Goal: Transaction & Acquisition: Purchase product/service

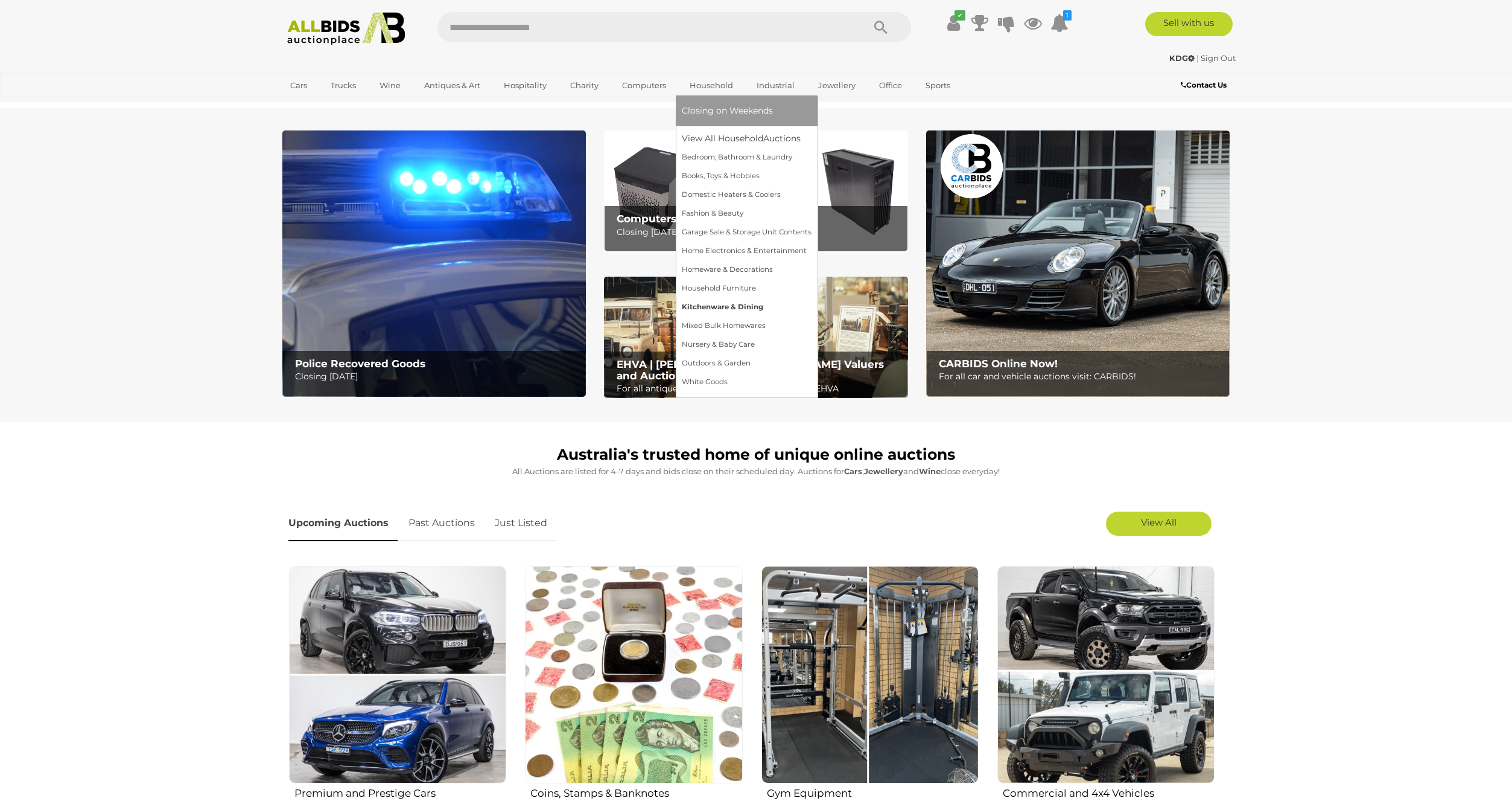
click at [707, 303] on link "Kitchenware & Dining" at bounding box center [747, 307] width 130 height 19
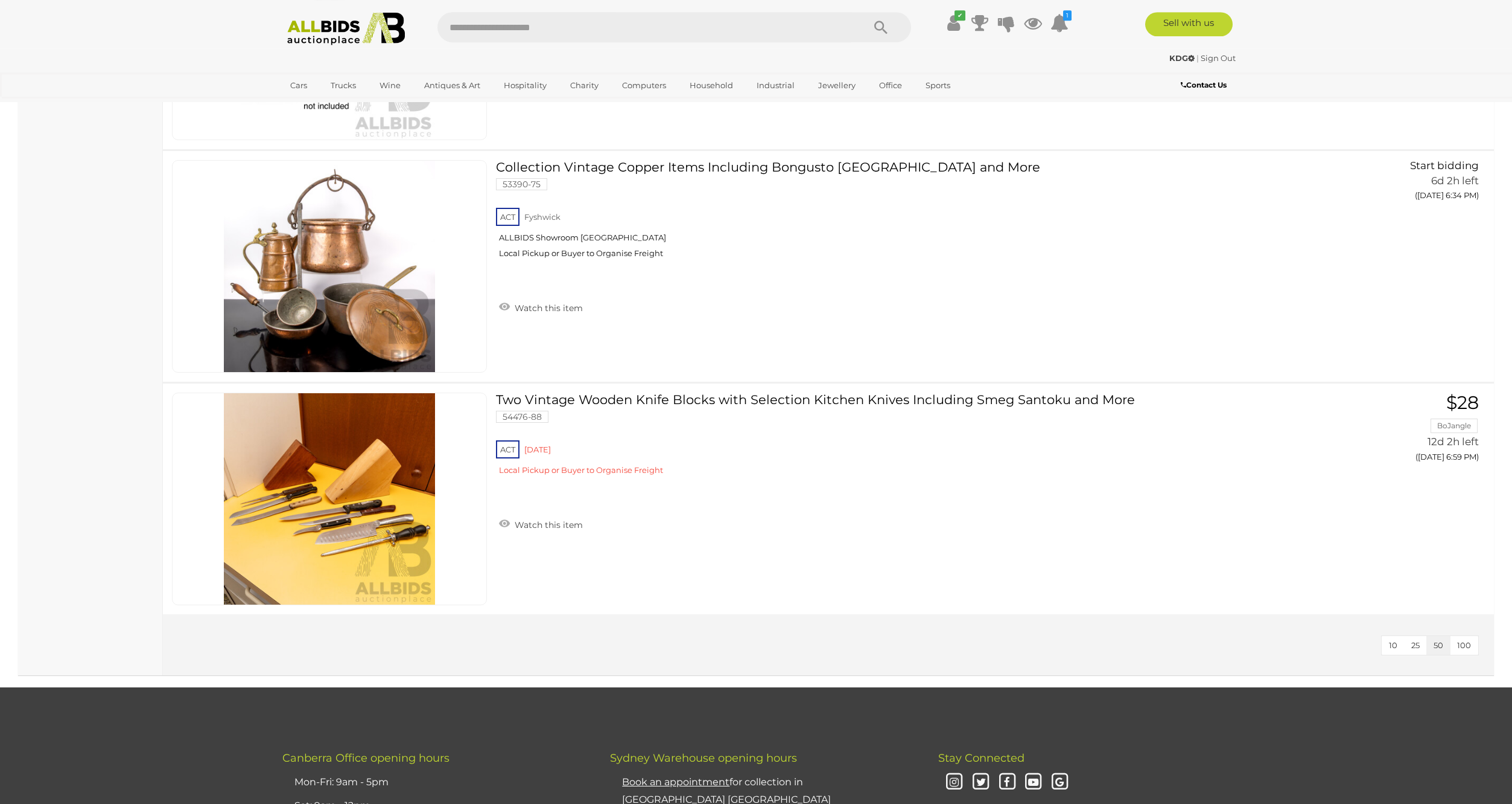
scroll to position [2528, 0]
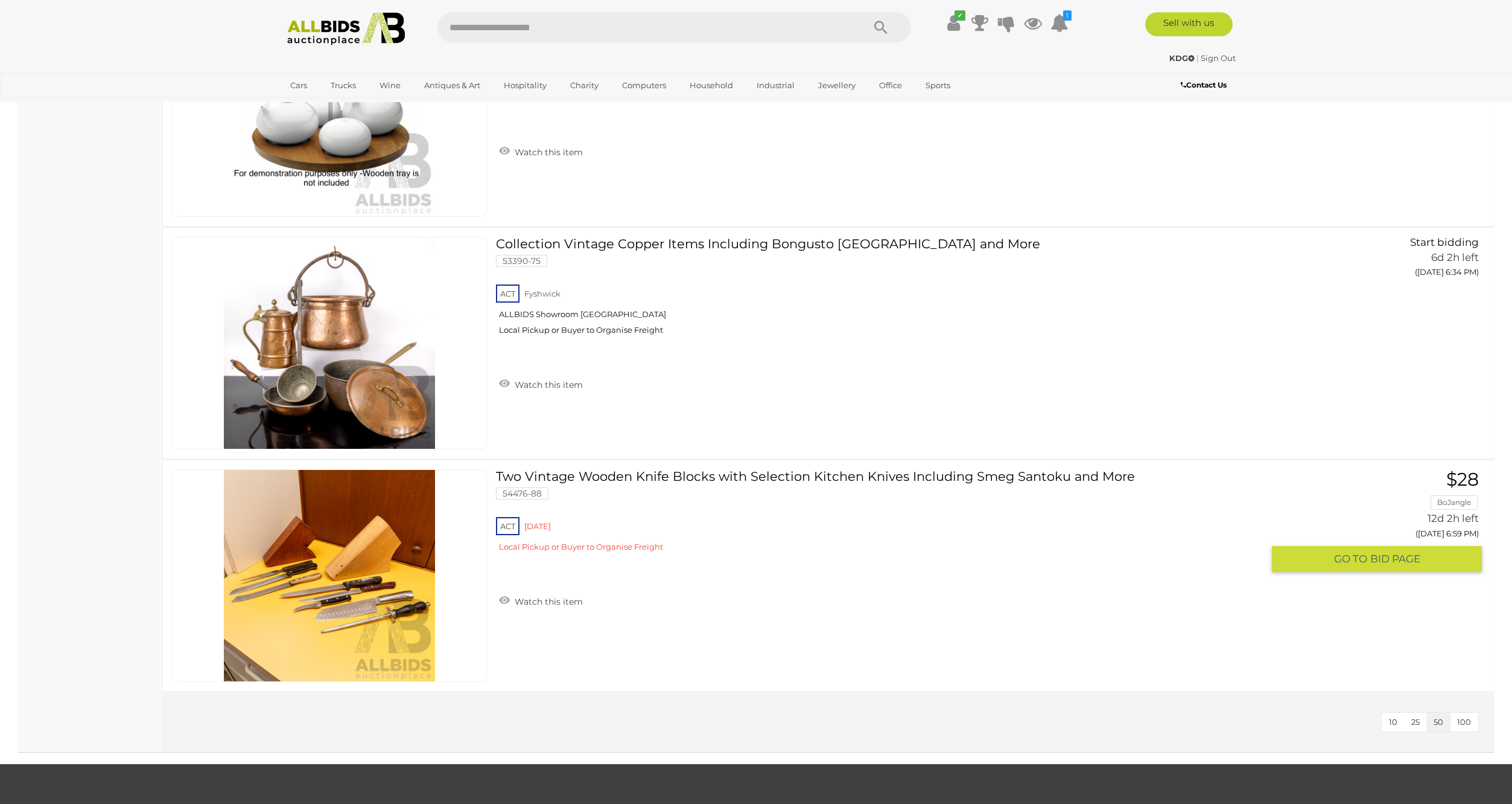
click at [326, 491] on link at bounding box center [329, 575] width 315 height 212
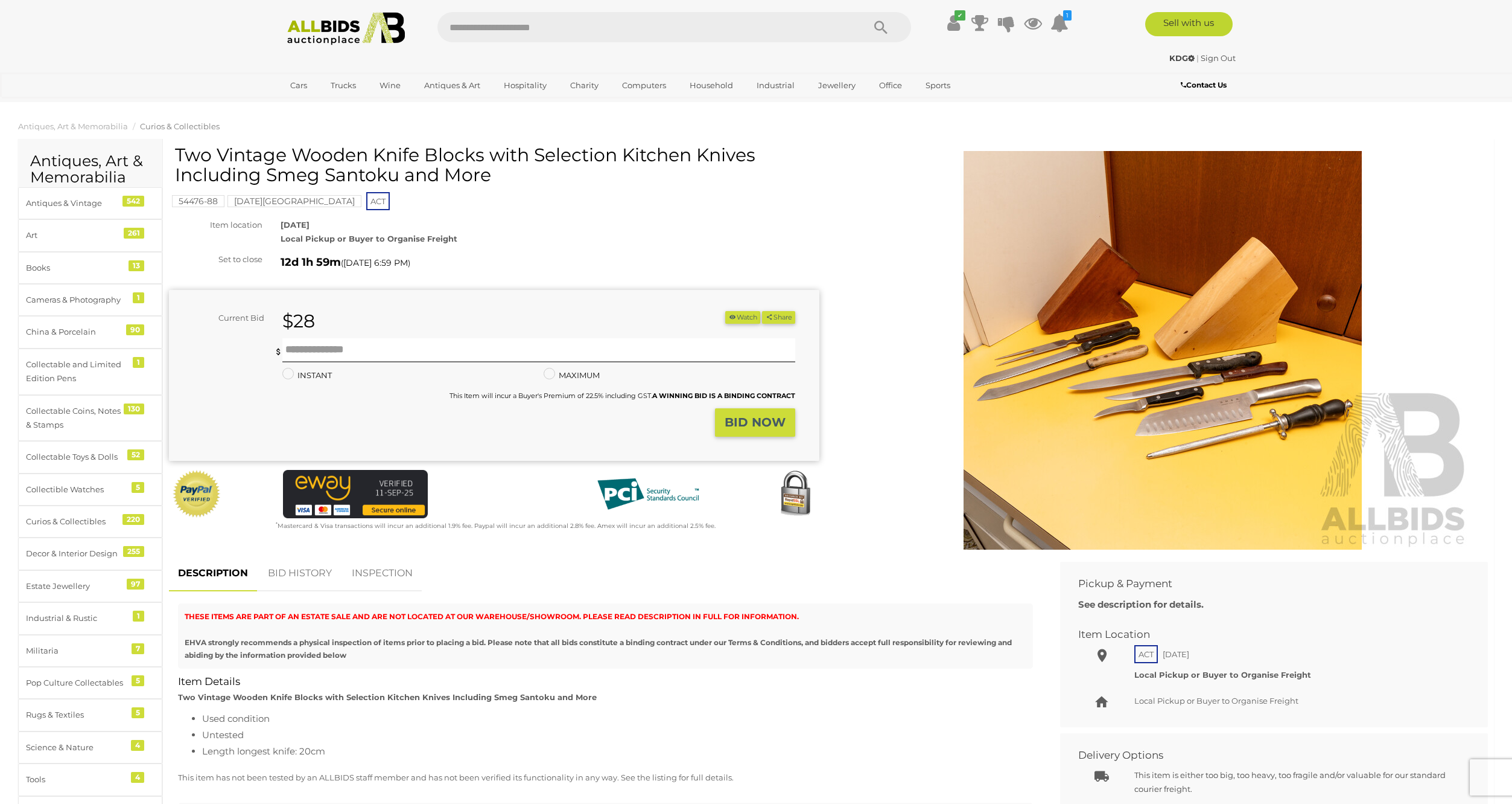
click at [1172, 412] on img at bounding box center [1163, 350] width 618 height 399
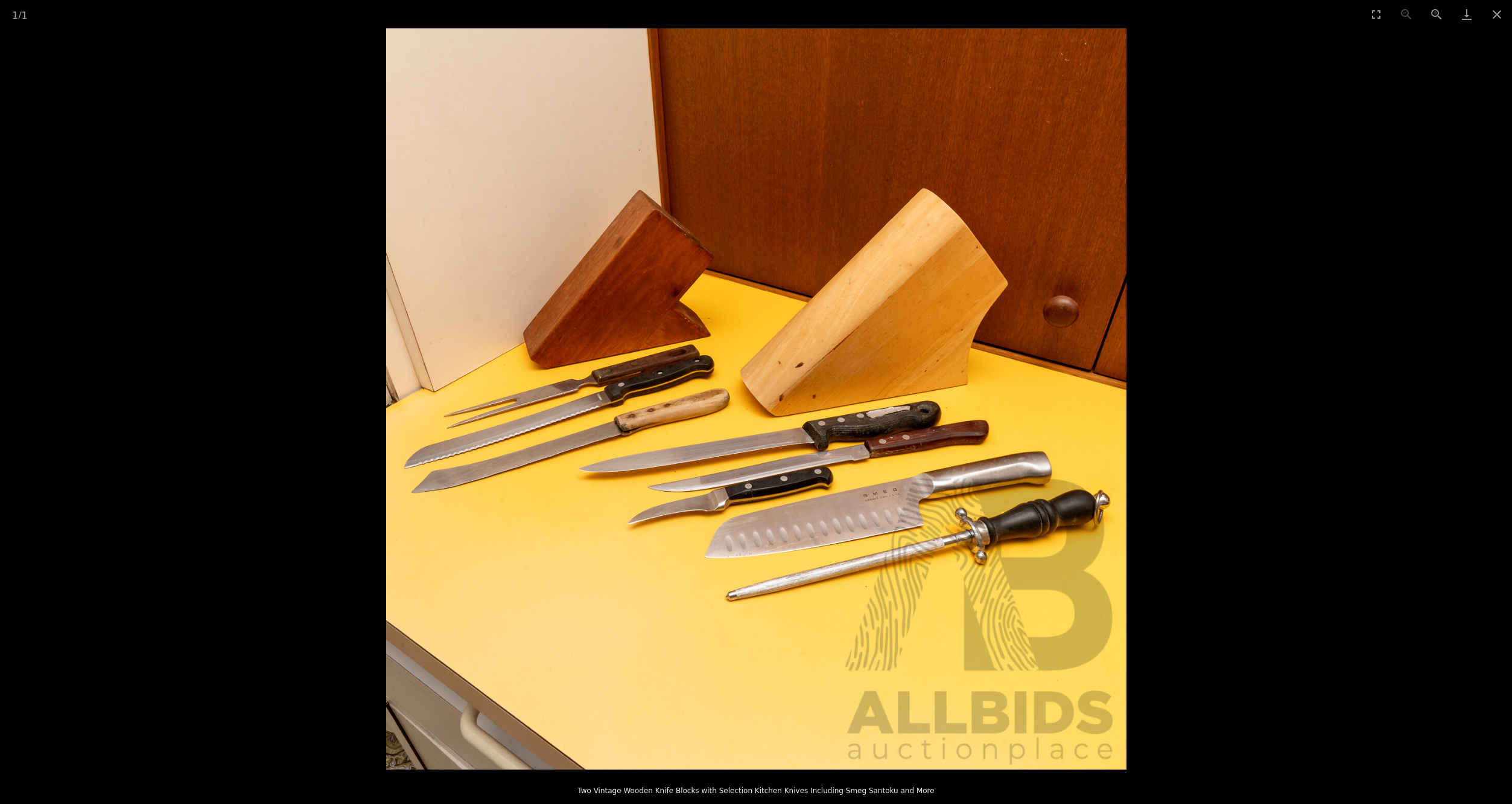
drag, startPoint x: 1435, startPoint y: 14, endPoint x: 1409, endPoint y: 47, distance: 42.0
click at [1436, 15] on button "Zoom in" at bounding box center [1437, 14] width 31 height 28
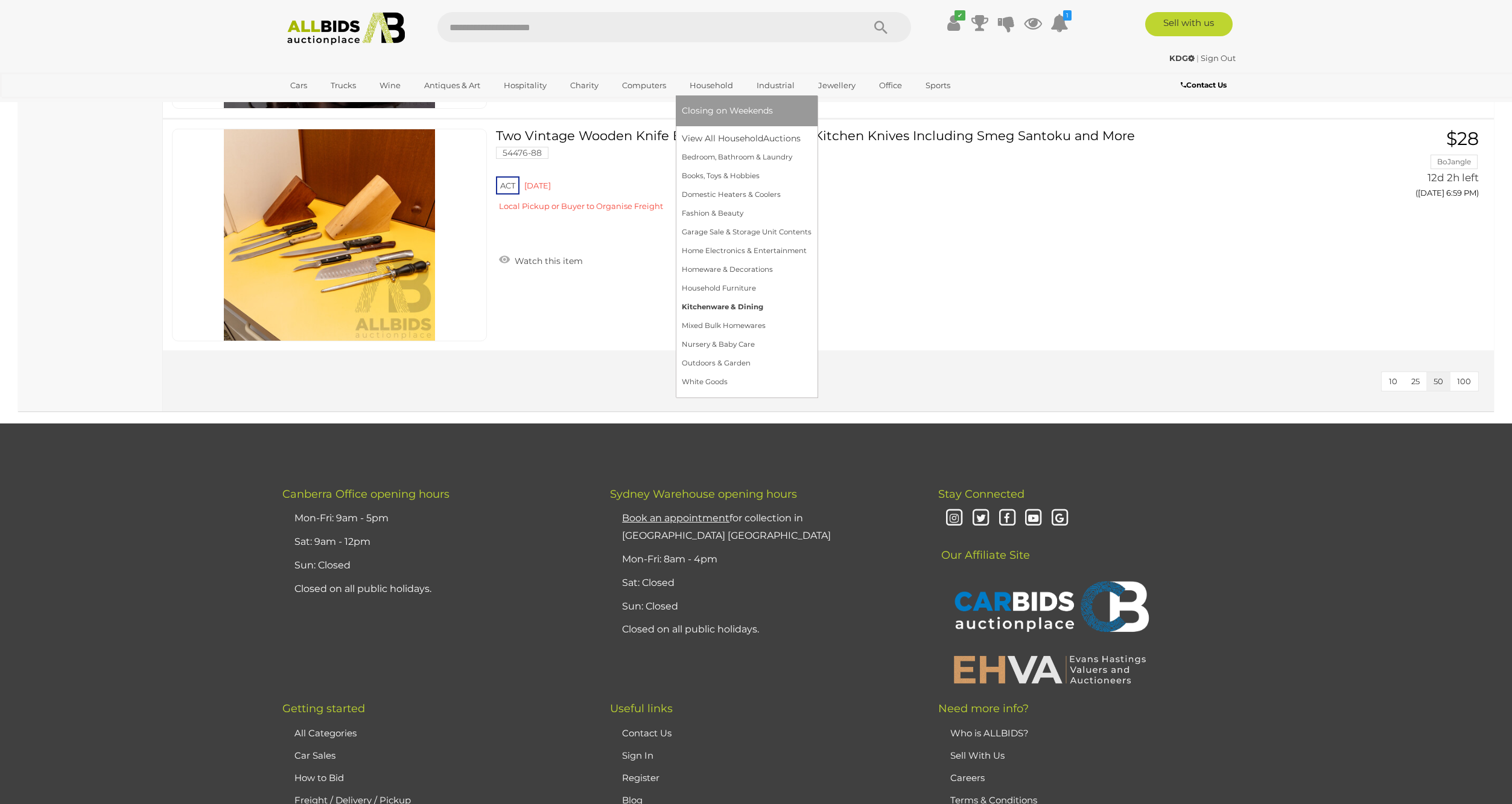
scroll to position [2869, 0]
click at [712, 308] on link "Kitchenware & Dining" at bounding box center [747, 307] width 130 height 19
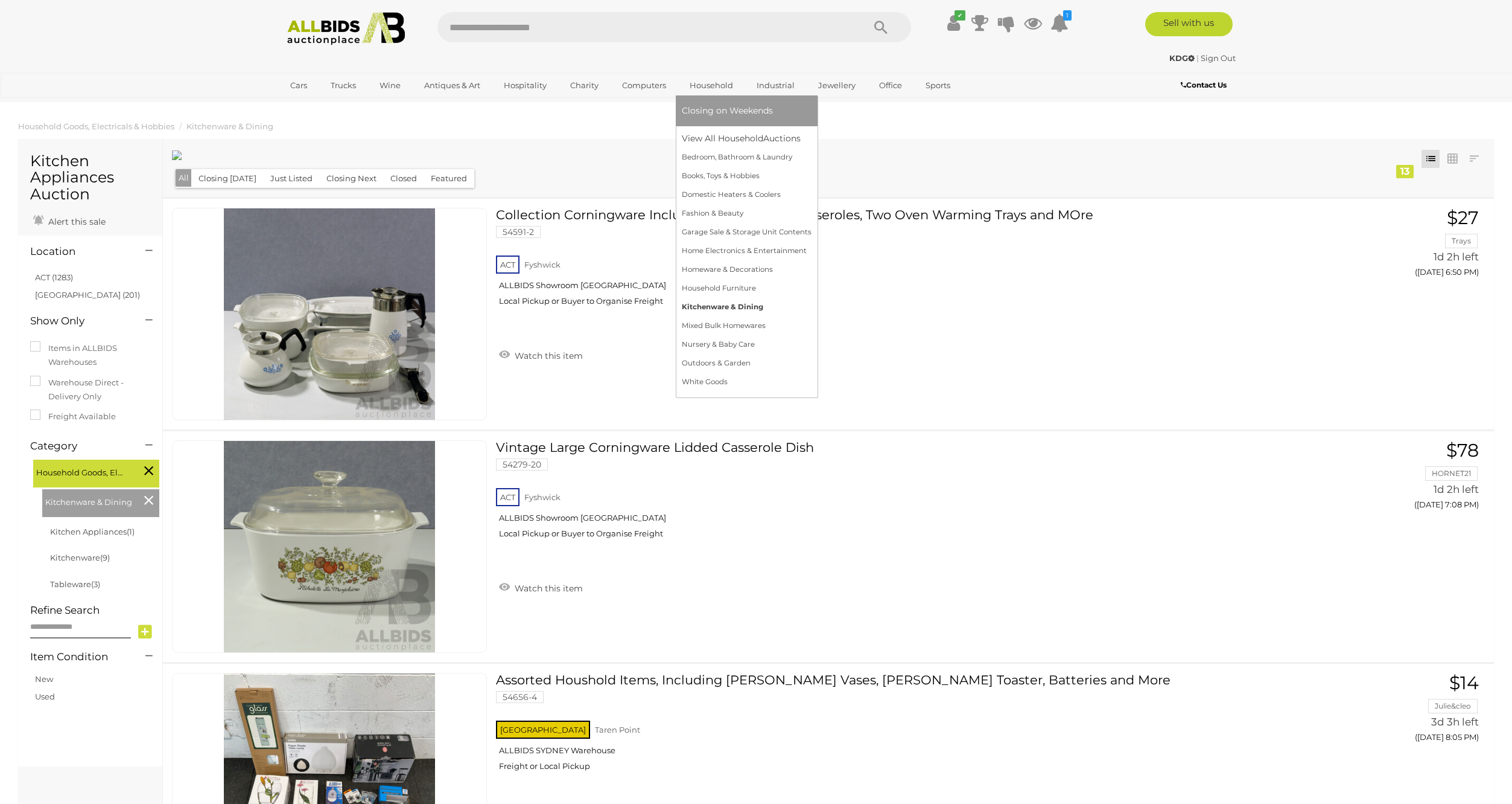
click at [712, 307] on link "Kitchenware & Dining" at bounding box center [747, 307] width 130 height 19
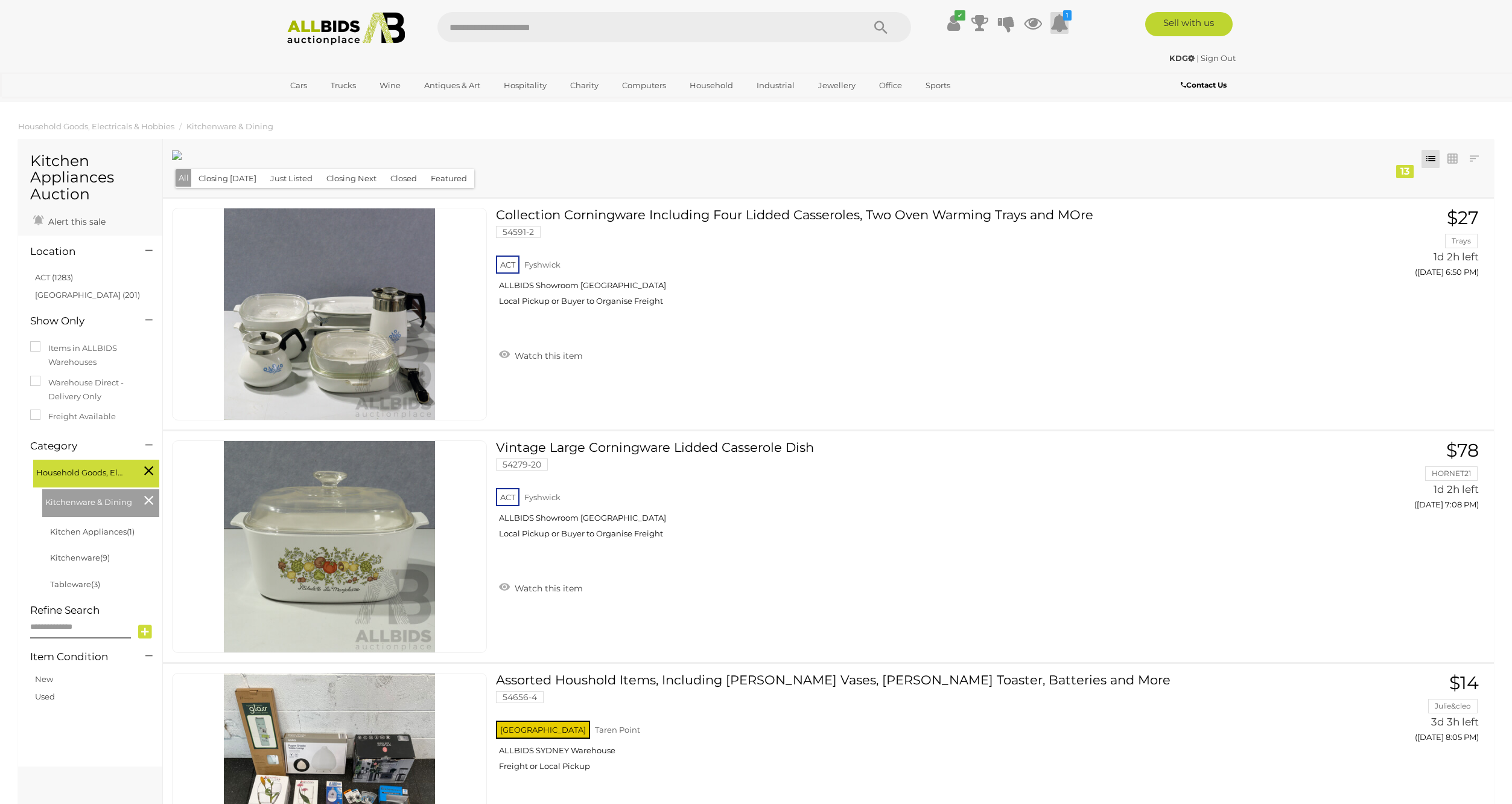
click at [1060, 25] on icon at bounding box center [1059, 23] width 18 height 22
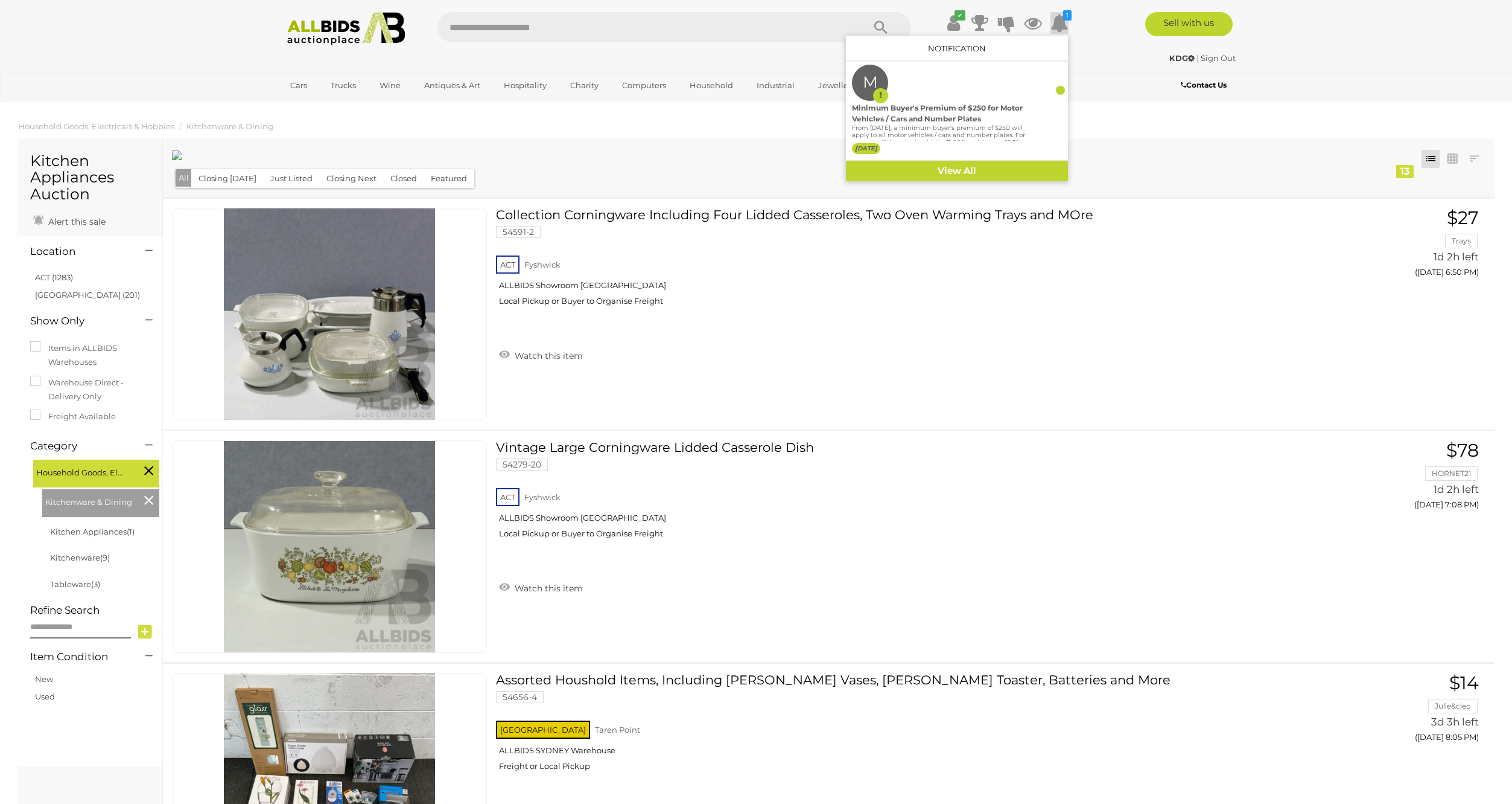
click at [1091, 78] on div "Cars Closing on Weekdays View All Cars Auctions" at bounding box center [756, 84] width 1512 height 24
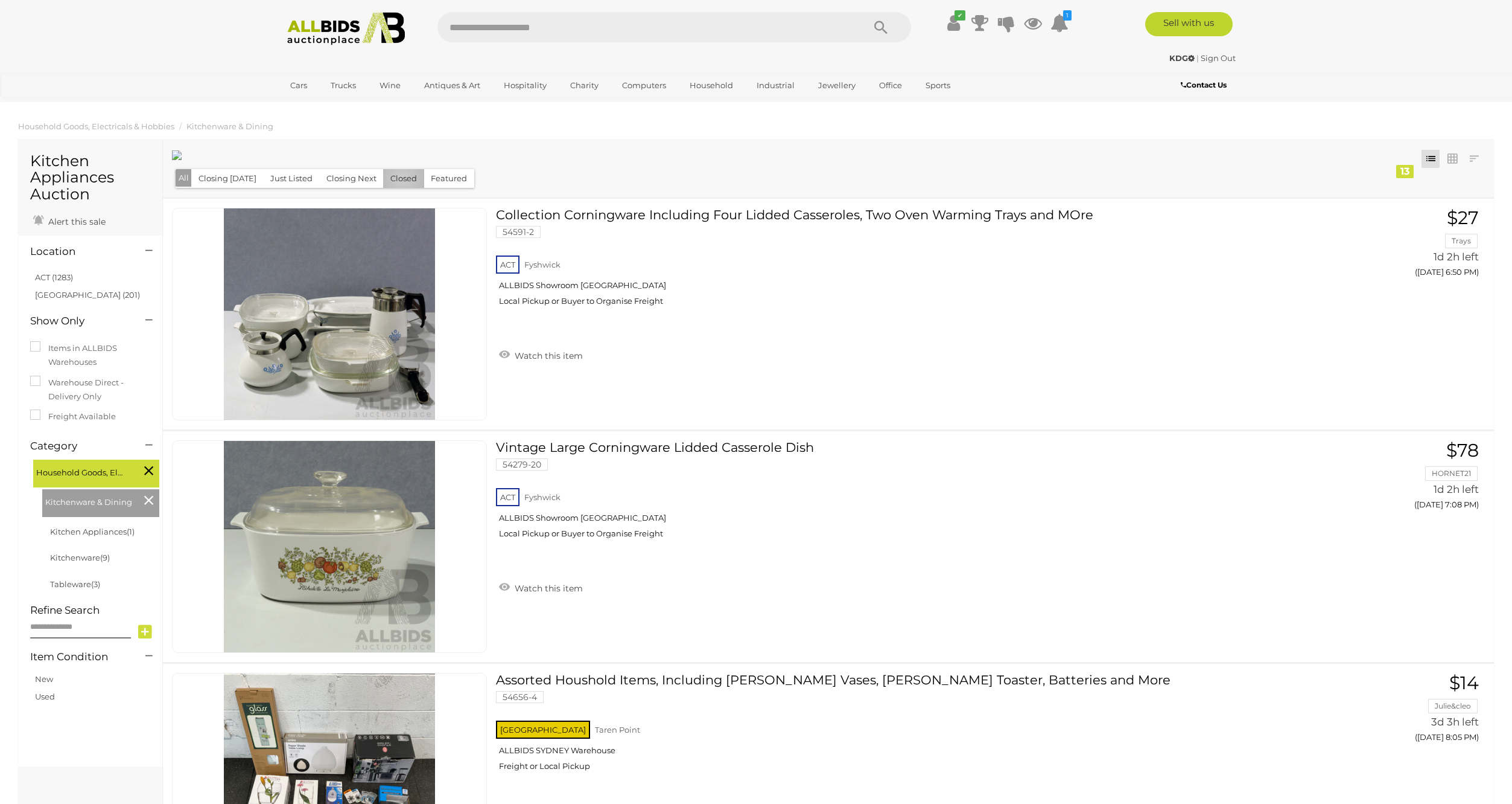
click at [398, 179] on button "Closed" at bounding box center [403, 178] width 41 height 19
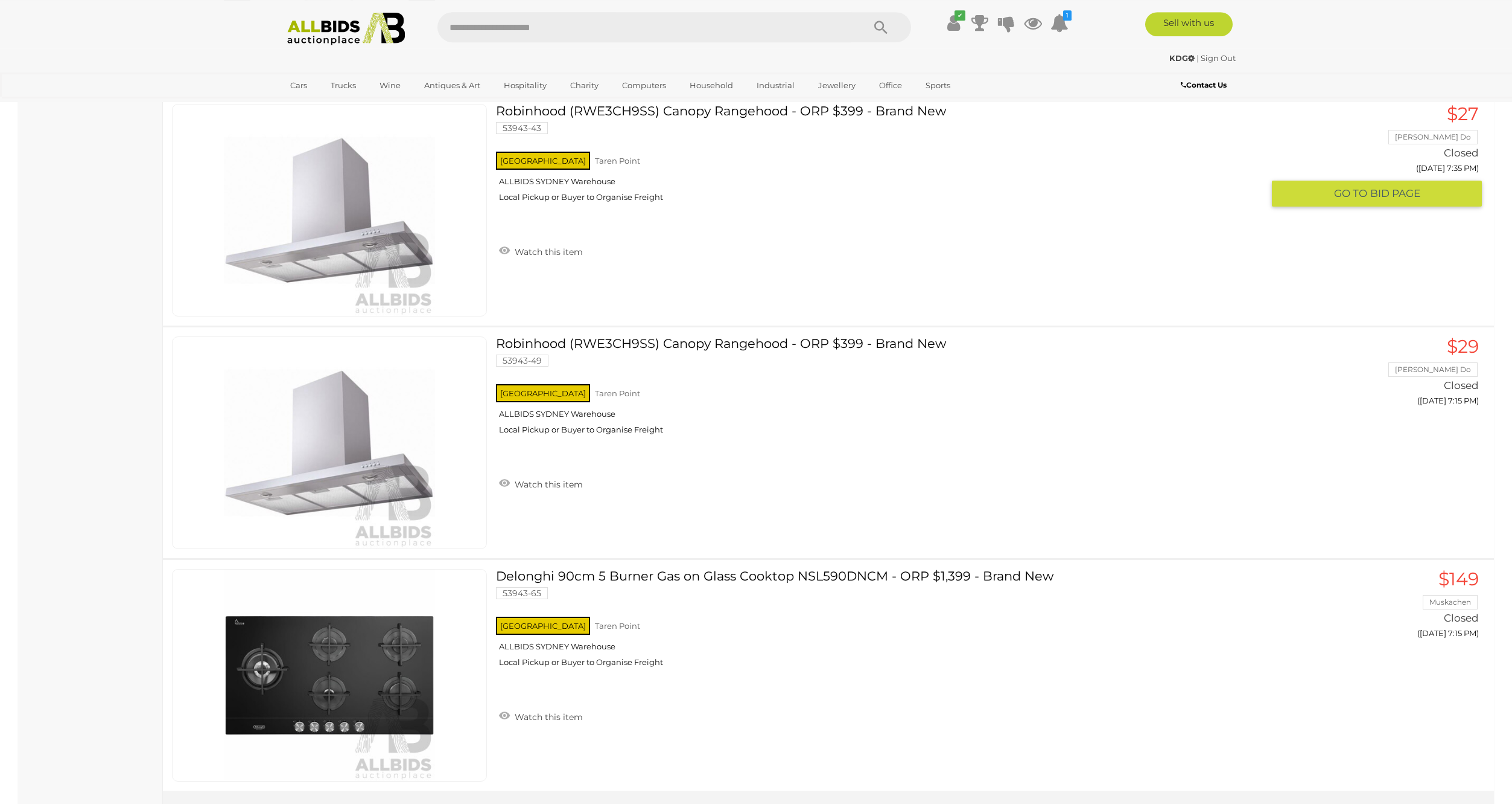
scroll to position [1259, 0]
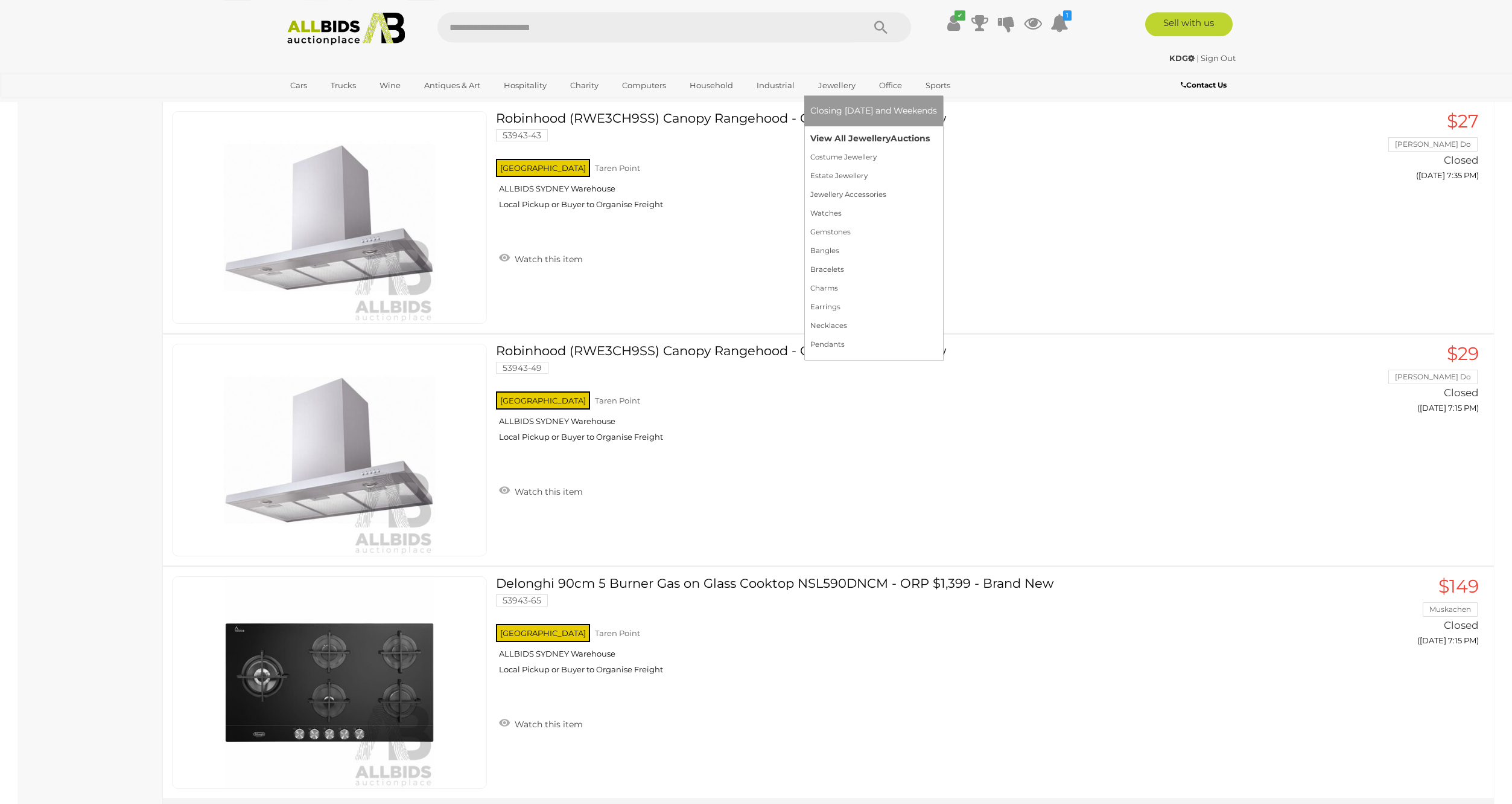
click at [845, 139] on link "View All Jewellery Auctions" at bounding box center [873, 139] width 127 height 19
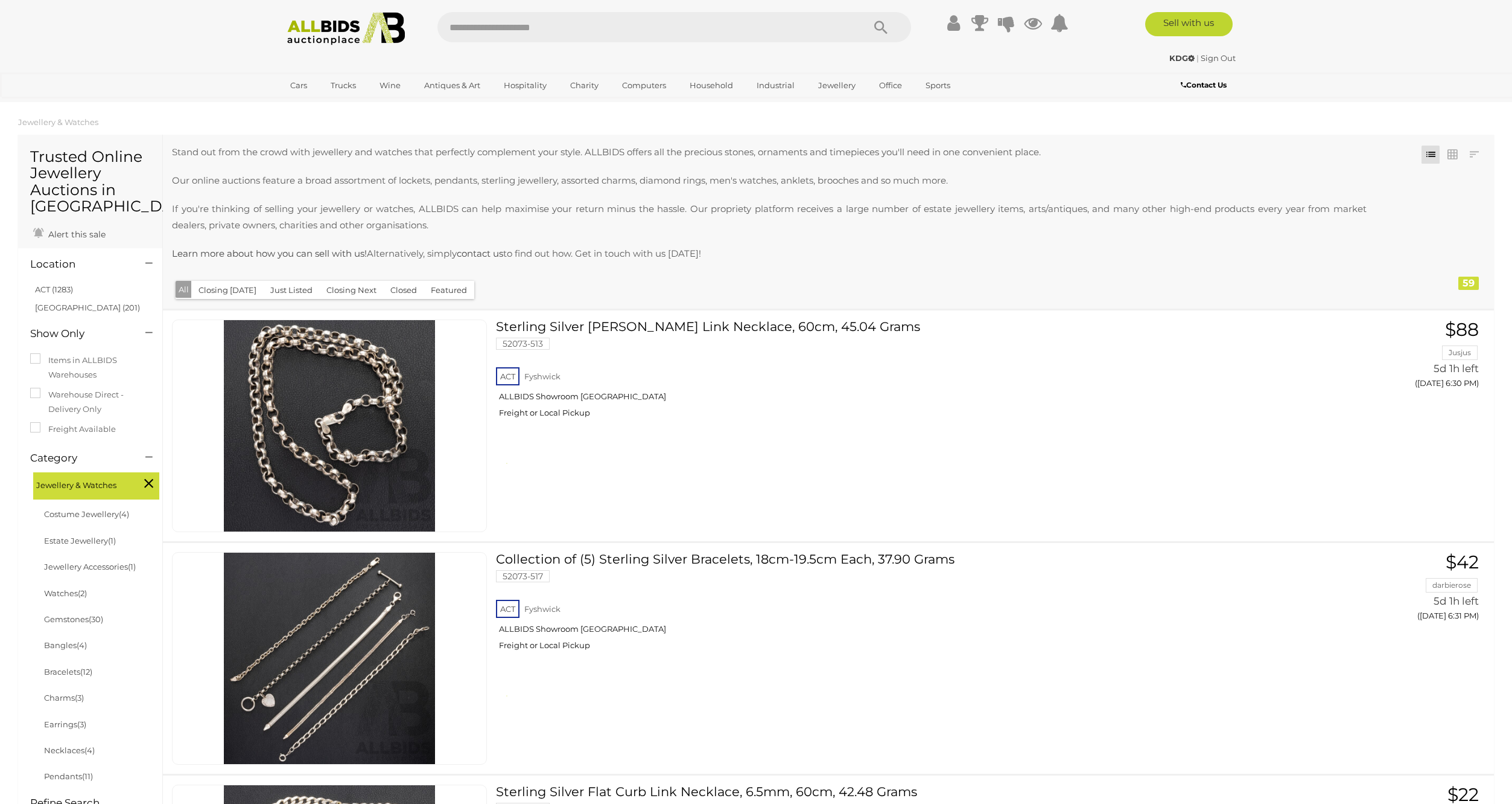
scroll to position [11, 0]
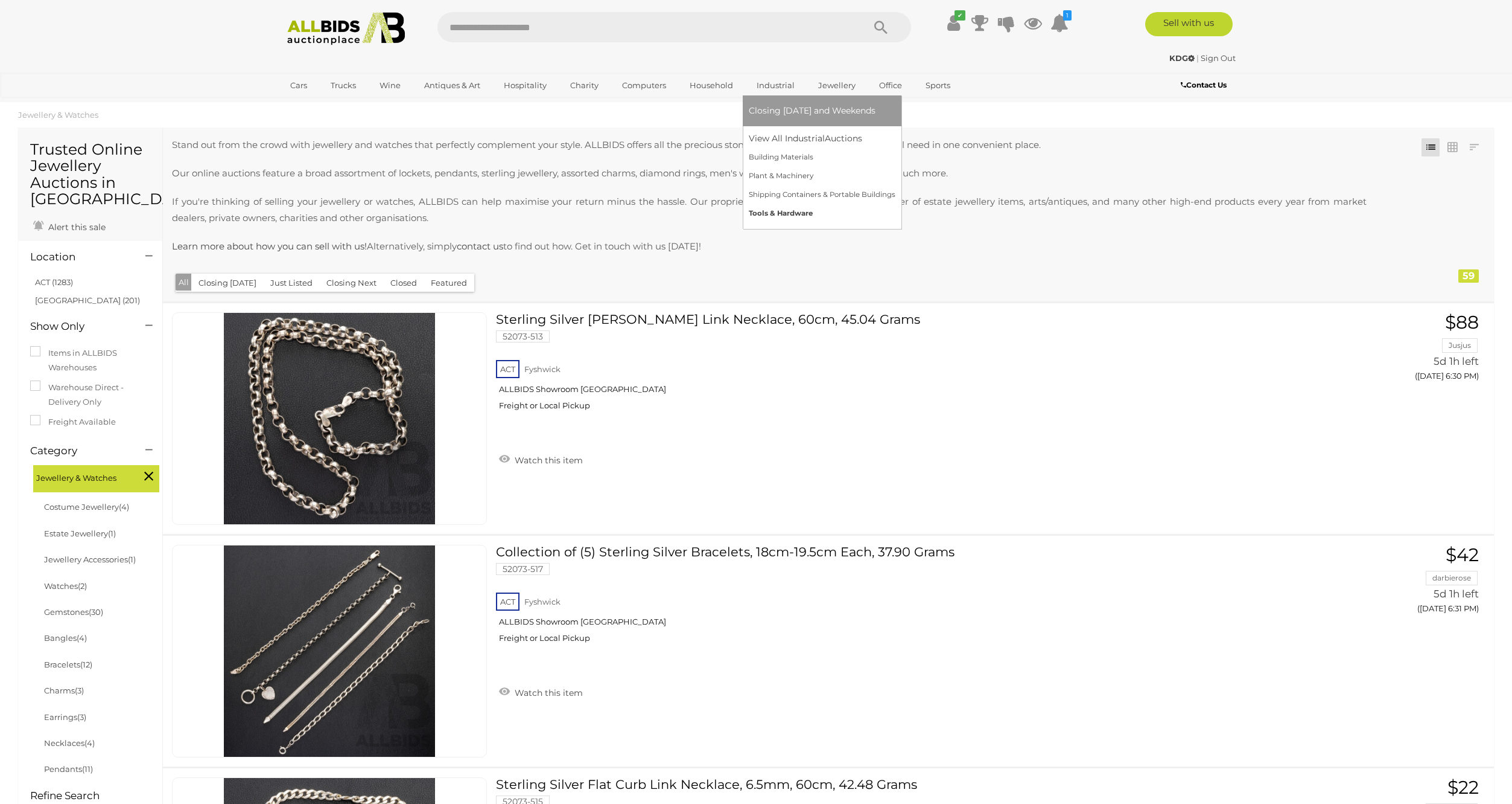
click at [776, 210] on link "Tools & Hardware" at bounding box center [822, 213] width 147 height 19
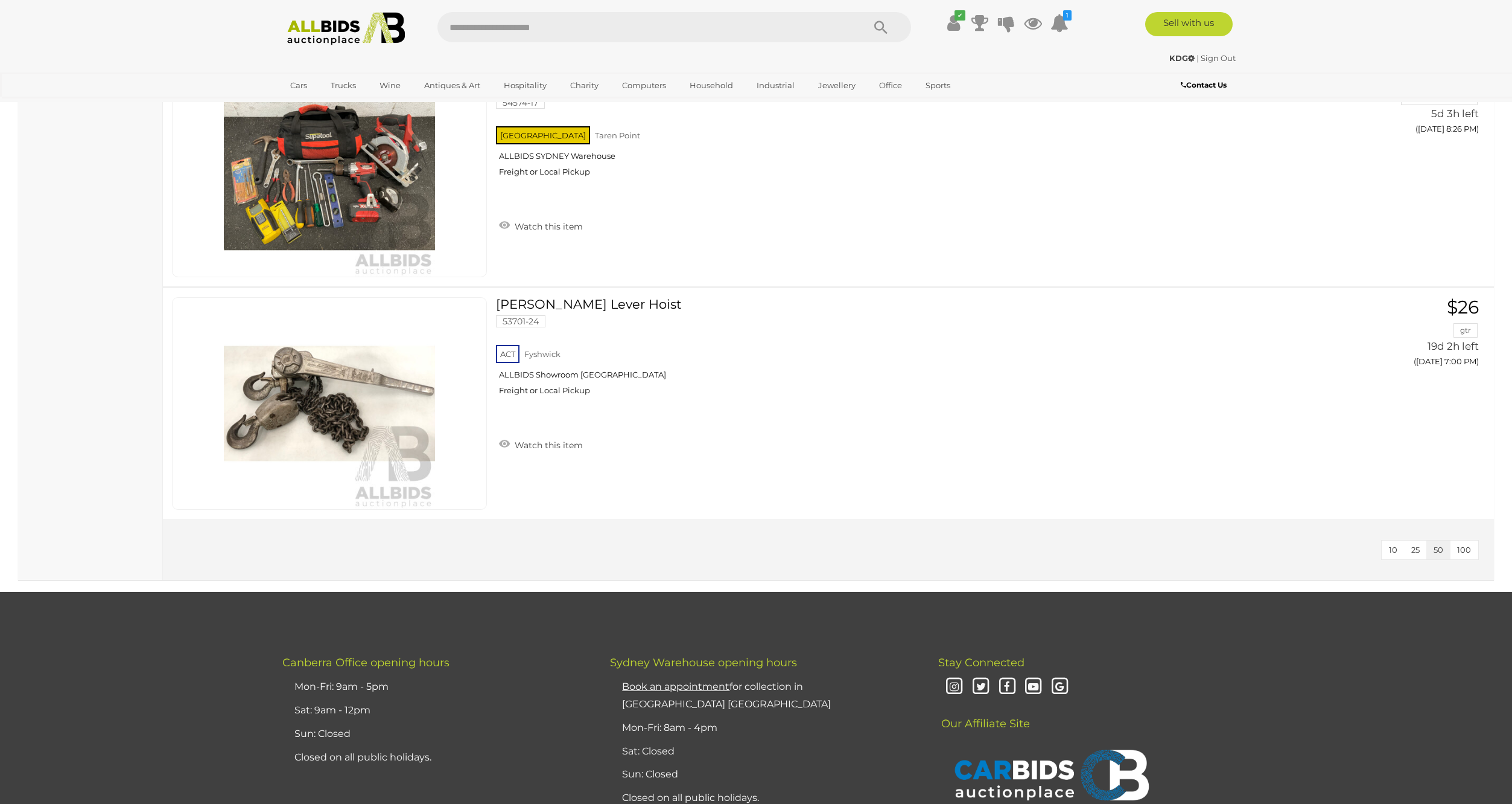
scroll to position [6958, 0]
